Goal: Register for event/course

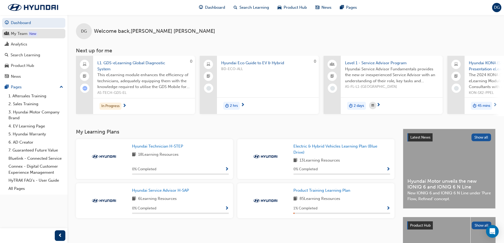
click at [27, 35] on div "My Team" at bounding box center [19, 34] width 17 height 6
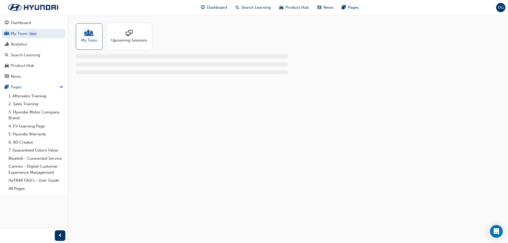
click at [122, 40] on span "Upcoming Sessions" at bounding box center [129, 40] width 36 height 6
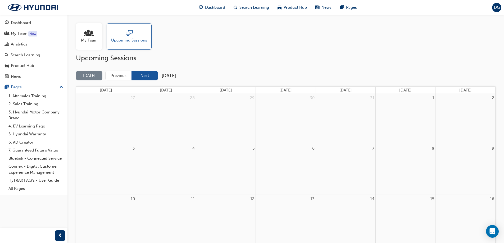
click at [144, 77] on button "Next" at bounding box center [145, 76] width 26 height 10
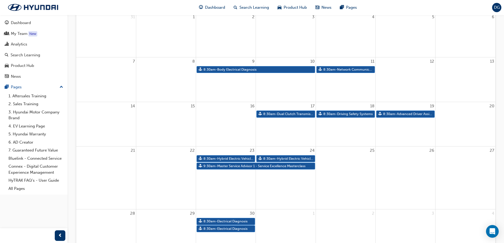
scroll to position [88, 0]
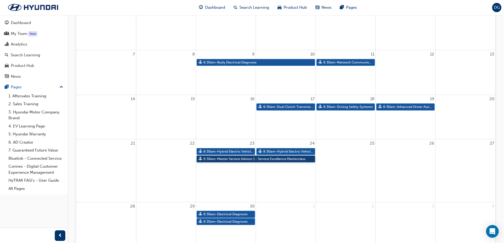
click at [238, 160] on link "9:30am - Master Service Advisor 1 - Service Excellence Masterclass" at bounding box center [256, 159] width 119 height 7
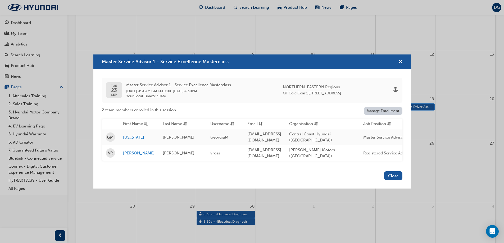
click at [375, 109] on link "Manage Enrollment" at bounding box center [383, 111] width 39 height 8
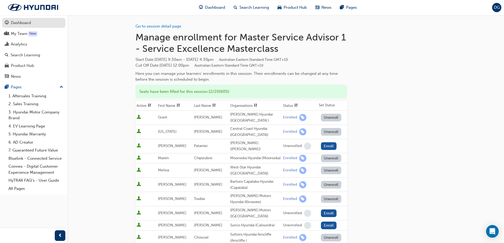
click at [21, 21] on div "Dashboard" at bounding box center [21, 23] width 20 height 6
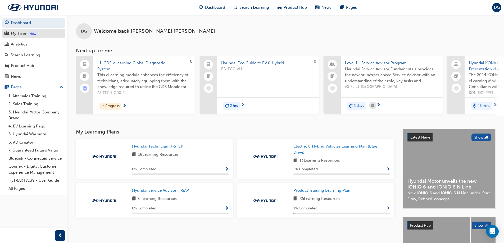
click at [21, 33] on div "My Team" at bounding box center [19, 34] width 17 height 6
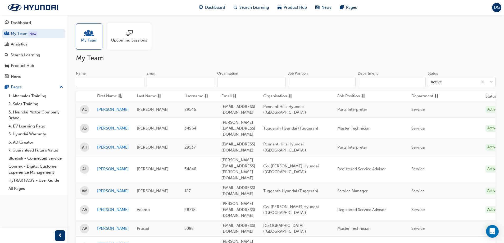
click at [127, 44] on div "Upcoming Sessions" at bounding box center [129, 36] width 45 height 26
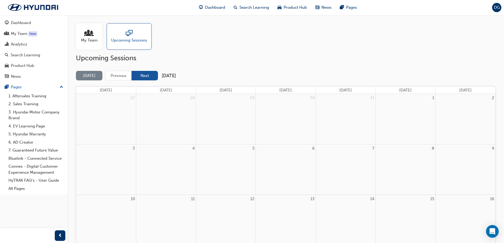
click at [150, 73] on button "Next" at bounding box center [145, 76] width 26 height 10
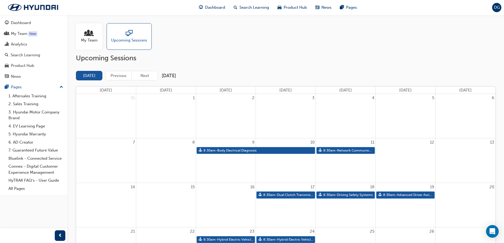
scroll to position [88, 0]
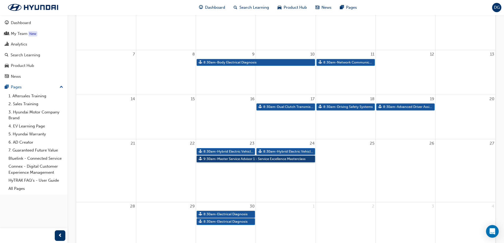
click at [238, 158] on link "9:30am - Master Service Advisor 1 - Service Excellence Masterclass" at bounding box center [256, 159] width 119 height 7
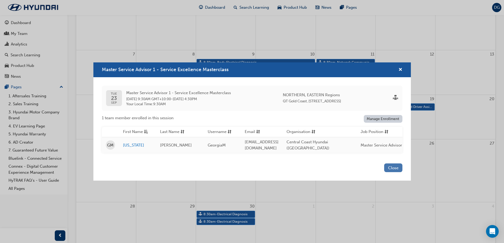
click at [391, 170] on button "Close" at bounding box center [394, 168] width 18 height 9
